Goal: Use online tool/utility

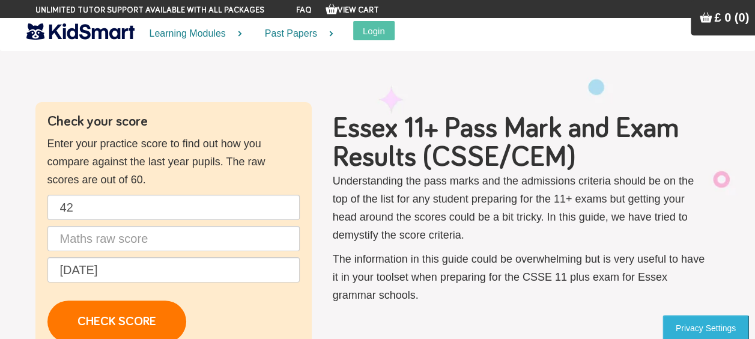
type input "42"
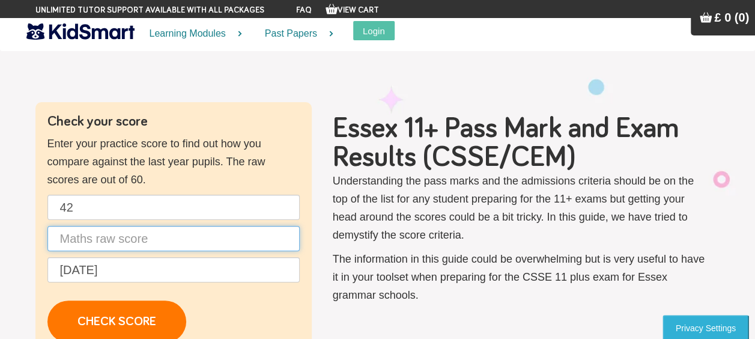
click at [136, 237] on input "text" at bounding box center [173, 238] width 252 height 25
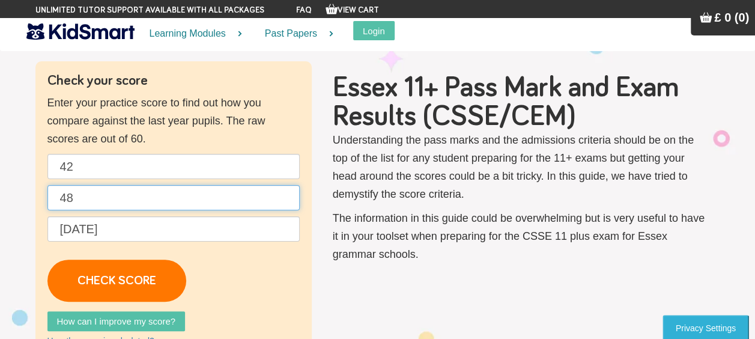
scroll to position [60, 0]
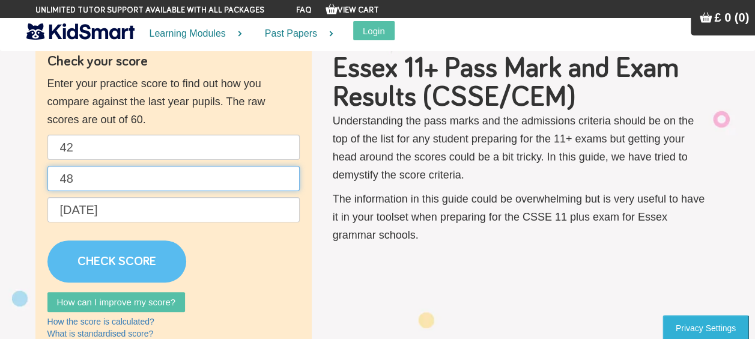
type input "48"
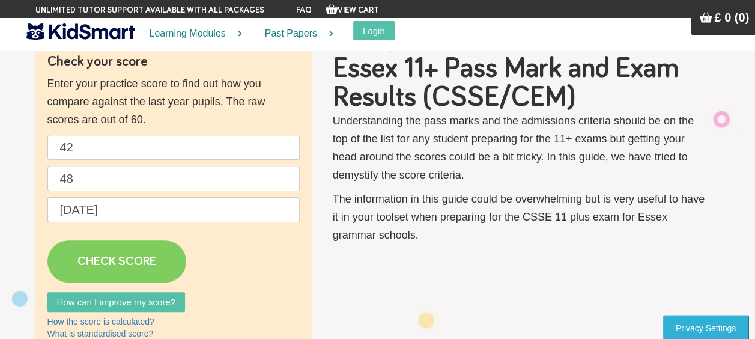
click at [135, 265] on link "CHECK SCORE" at bounding box center [116, 261] width 139 height 42
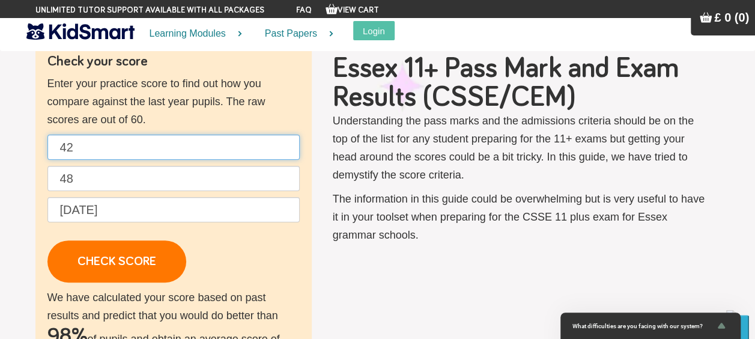
drag, startPoint x: 74, startPoint y: 146, endPoint x: 55, endPoint y: 148, distance: 18.7
click at [55, 148] on input "42" at bounding box center [173, 147] width 252 height 25
type input "35"
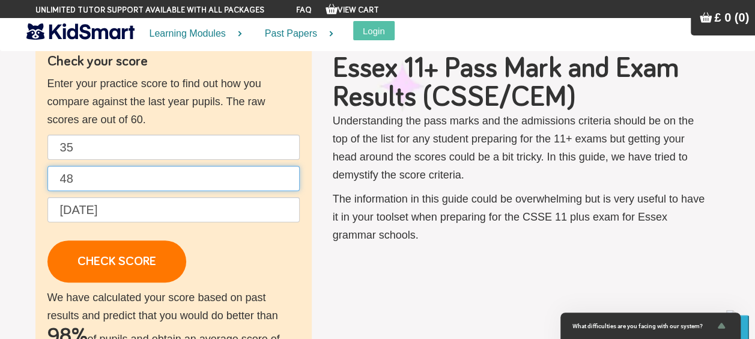
drag, startPoint x: 88, startPoint y: 181, endPoint x: 58, endPoint y: 176, distance: 29.9
click at [58, 176] on input "48" at bounding box center [173, 178] width 252 height 25
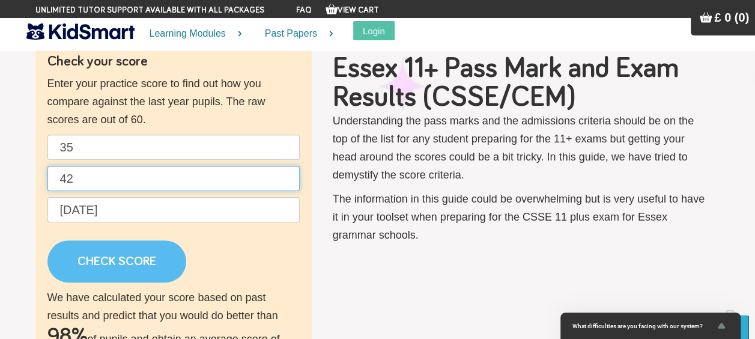
type input "42"
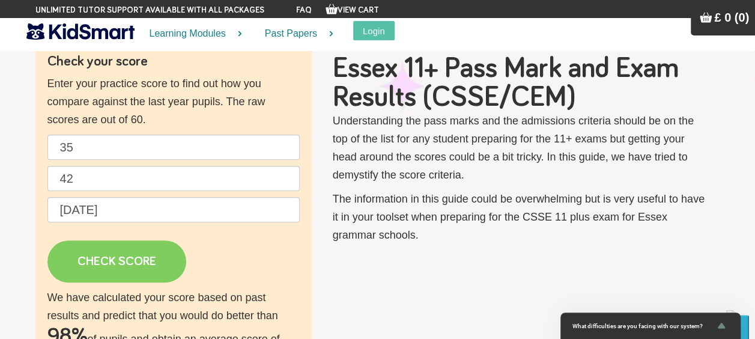
click at [117, 263] on link "CHECK SCORE" at bounding box center [116, 261] width 139 height 42
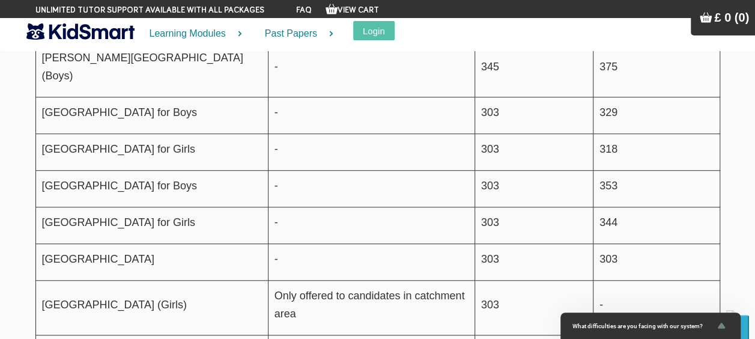
scroll to position [2644, 0]
